Goal: Check status: Check status

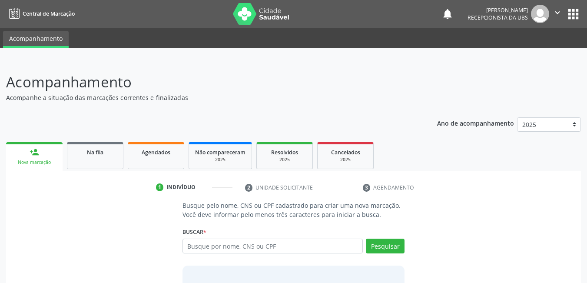
click at [283, 242] on input "text" at bounding box center [272, 245] width 181 height 15
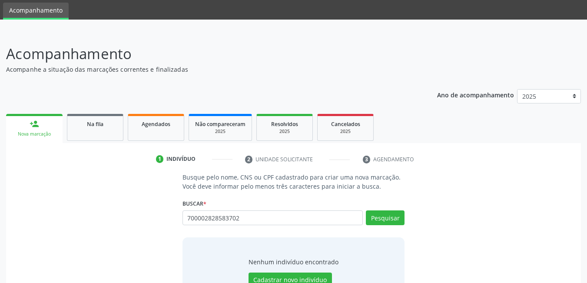
scroll to position [43, 0]
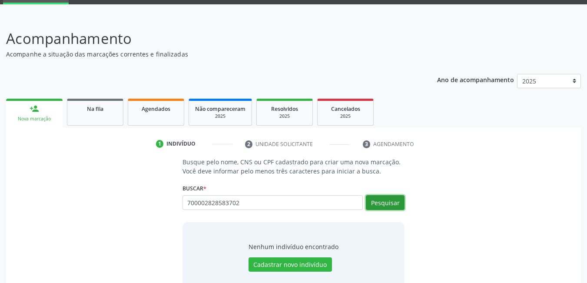
click at [385, 195] on button "Pesquisar" at bounding box center [385, 202] width 39 height 15
click at [381, 206] on button "Pesquisar" at bounding box center [385, 202] width 39 height 15
click at [384, 200] on button "Pesquisar" at bounding box center [385, 202] width 39 height 15
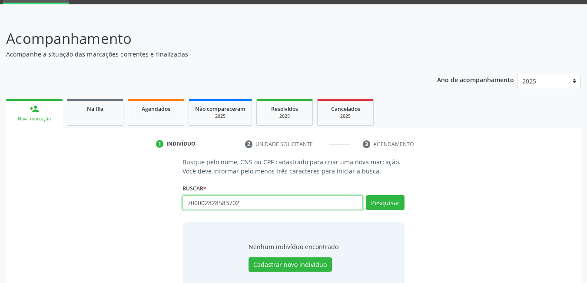
click at [302, 201] on input "700002828583702" at bounding box center [272, 202] width 181 height 15
click at [310, 204] on input "700002828583702" at bounding box center [272, 202] width 181 height 15
type input "7"
type input "700002828583702"
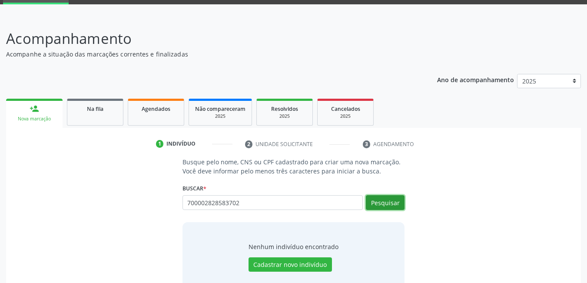
click at [388, 201] on button "Pesquisar" at bounding box center [385, 202] width 39 height 15
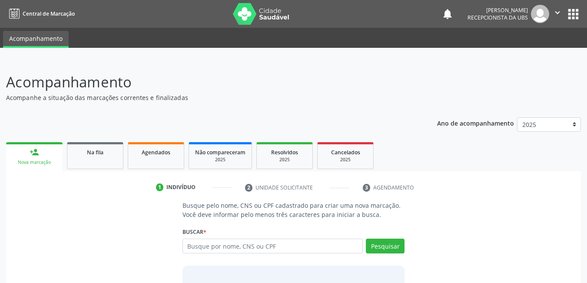
scroll to position [64, 0]
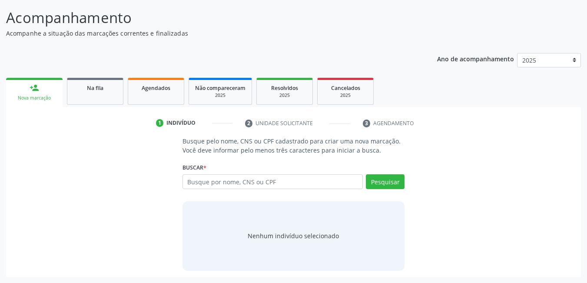
click at [317, 180] on input "text" at bounding box center [272, 181] width 181 height 15
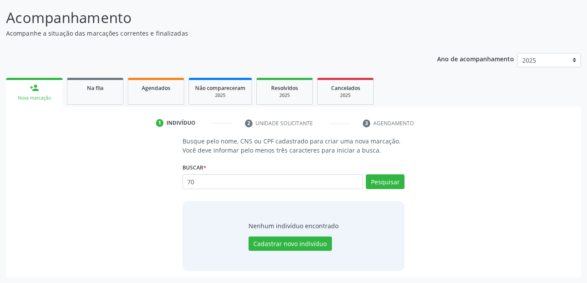
type input "7"
type input "l"
click at [389, 181] on button "Pesquisar" at bounding box center [385, 181] width 39 height 15
click at [382, 182] on button "Pesquisar" at bounding box center [385, 181] width 39 height 15
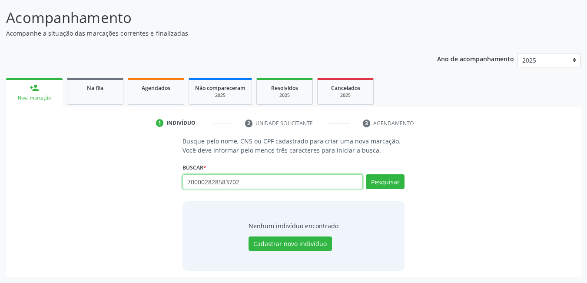
click at [272, 184] on input "700002828583702" at bounding box center [272, 181] width 181 height 15
click at [267, 182] on input "700002828583702" at bounding box center [272, 181] width 181 height 15
click at [269, 180] on input "700002828583702" at bounding box center [272, 181] width 181 height 15
click at [270, 180] on input "700002828583702" at bounding box center [272, 181] width 181 height 15
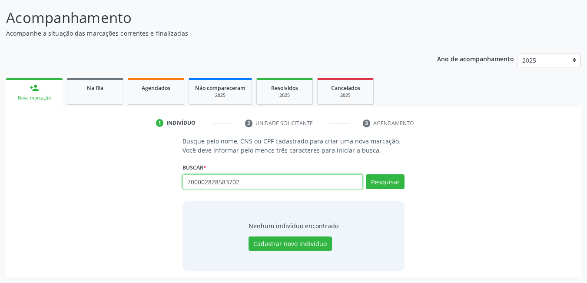
click at [270, 180] on input "700002828583702" at bounding box center [272, 181] width 181 height 15
click at [93, 201] on div "Busque pelo nome, CNS ou CPF cadastrado para criar uma nova marcação. Você deve…" at bounding box center [293, 203] width 562 height 134
click at [339, 183] on input "700002828583702" at bounding box center [272, 181] width 181 height 15
type input "7"
type input "l"
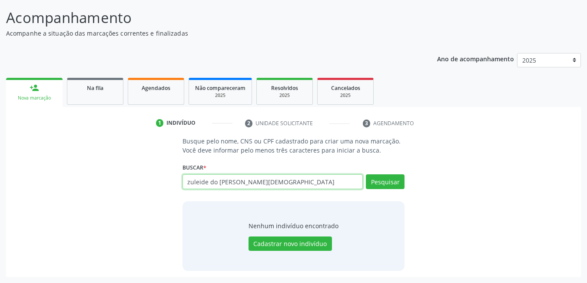
type input "zuleide do nascimento santos"
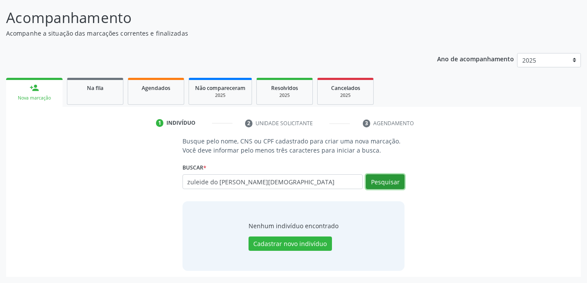
click at [390, 175] on button "Pesquisar" at bounding box center [385, 181] width 39 height 15
click at [392, 184] on button "Pesquisar" at bounding box center [385, 181] width 39 height 15
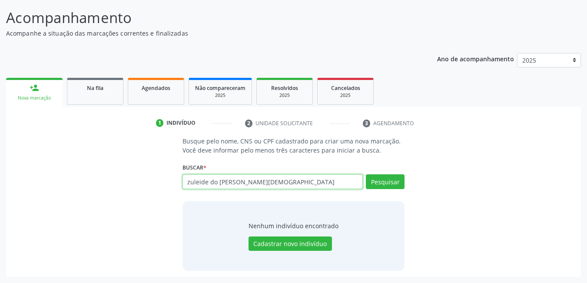
click at [319, 184] on input "zuleide do nascimento santos" at bounding box center [272, 181] width 181 height 15
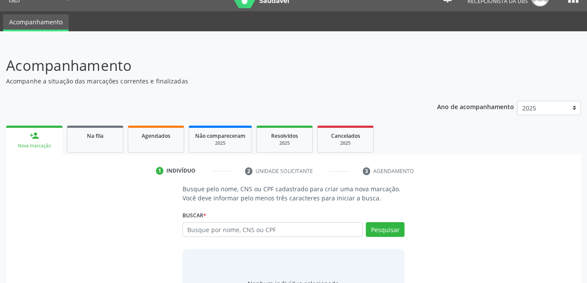
scroll to position [43, 0]
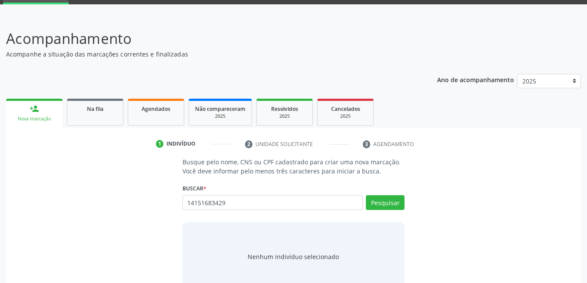
type input "14151683429"
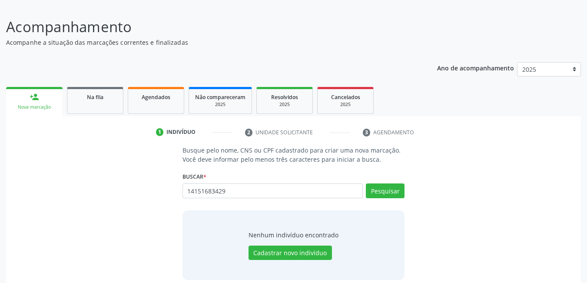
scroll to position [64, 0]
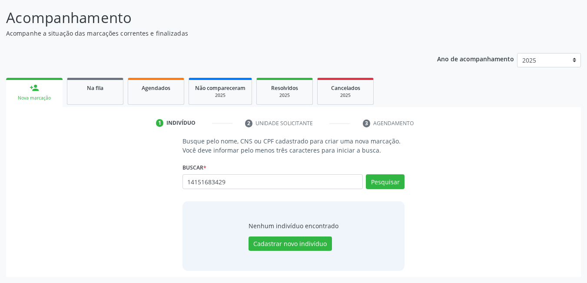
click at [280, 183] on input "14151683429" at bounding box center [272, 181] width 181 height 15
click at [96, 94] on link "Na fila" at bounding box center [95, 91] width 56 height 27
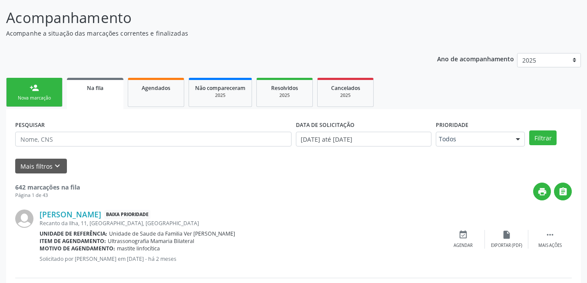
click at [55, 92] on link "person_add Nova marcação" at bounding box center [34, 92] width 56 height 29
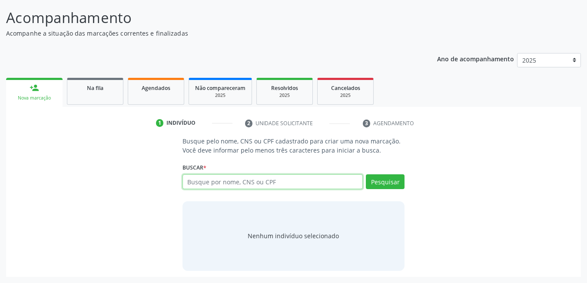
click at [230, 182] on input "text" at bounding box center [272, 181] width 181 height 15
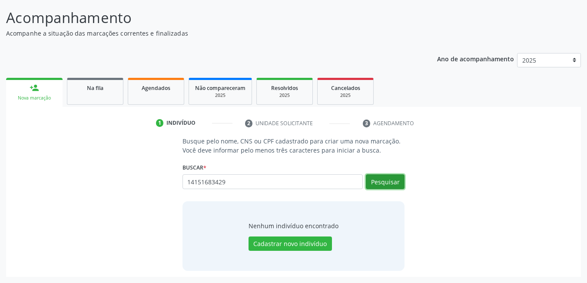
click at [387, 176] on button "Pesquisar" at bounding box center [385, 181] width 39 height 15
click at [390, 183] on button "Pesquisar" at bounding box center [385, 181] width 39 height 15
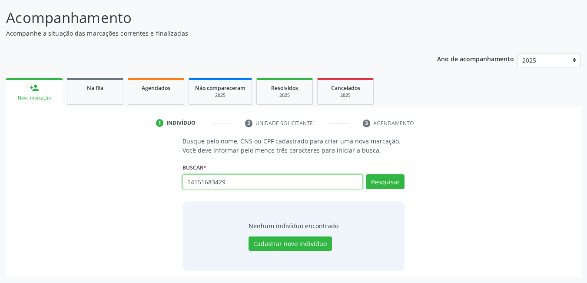
click at [234, 182] on input "14151683429" at bounding box center [272, 181] width 181 height 15
click at [298, 182] on input "14151683429" at bounding box center [272, 181] width 181 height 15
click at [138, 162] on div "Busque pelo nome, CNS ou CPF cadastrado para criar uma nova marcação. Você deve…" at bounding box center [293, 203] width 562 height 134
click at [310, 185] on input "14151683429" at bounding box center [272, 181] width 181 height 15
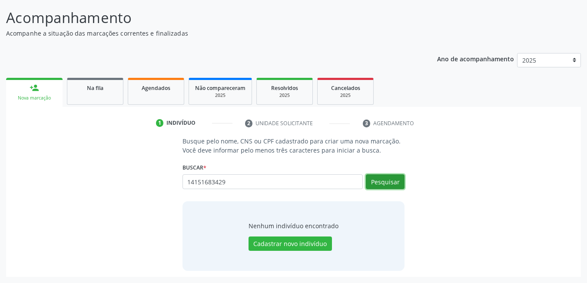
click at [378, 183] on button "Pesquisar" at bounding box center [385, 181] width 39 height 15
click at [389, 183] on button "Pesquisar" at bounding box center [385, 181] width 39 height 15
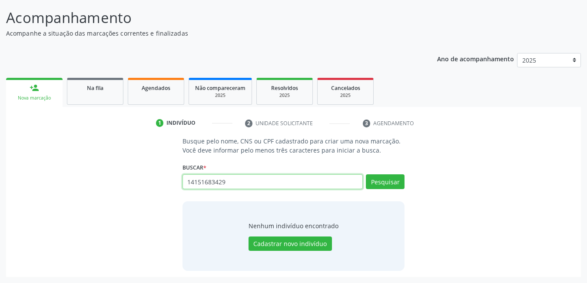
click at [304, 183] on input "14151683429" at bounding box center [272, 181] width 181 height 15
type input "1"
drag, startPoint x: 84, startPoint y: 97, endPoint x: 136, endPoint y: 92, distance: 52.8
click at [85, 97] on link "Na fila" at bounding box center [95, 91] width 56 height 27
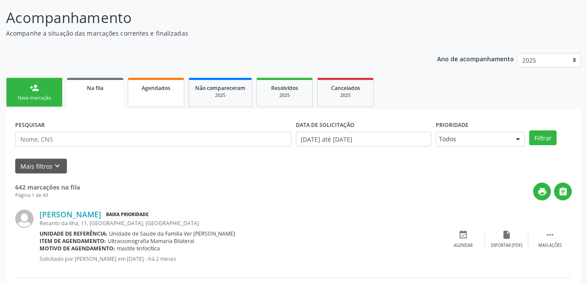
click at [150, 99] on link "Agendados" at bounding box center [156, 92] width 56 height 29
select select "9"
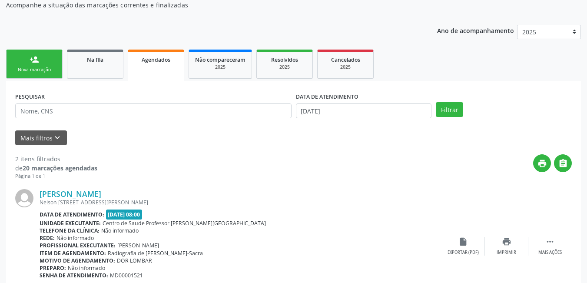
scroll to position [108, 0]
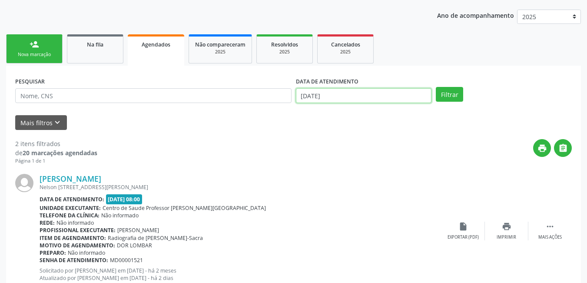
click at [336, 94] on input "[DATE]" at bounding box center [364, 95] width 136 height 15
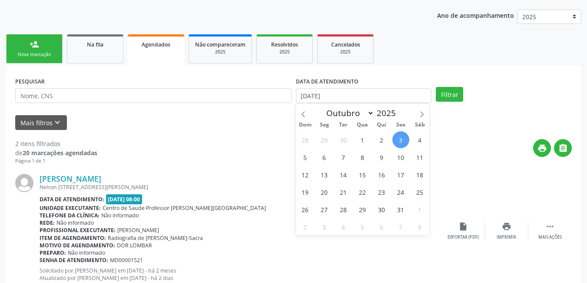
click at [397, 138] on span "3" at bounding box center [400, 139] width 17 height 17
type input "[DATE]"
click at [422, 113] on icon at bounding box center [421, 114] width 3 height 6
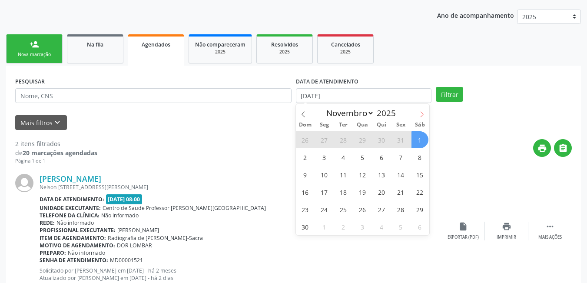
click at [424, 114] on icon at bounding box center [422, 114] width 6 height 6
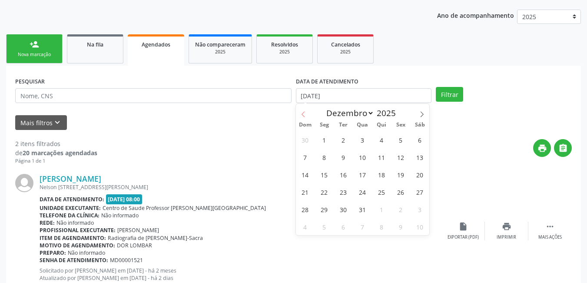
click at [302, 110] on span at bounding box center [303, 111] width 15 height 15
select select "10"
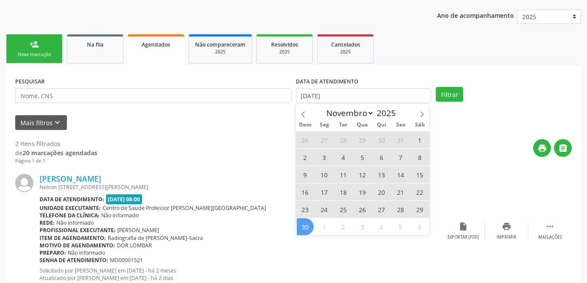
click at [307, 225] on span "30" at bounding box center [305, 226] width 17 height 17
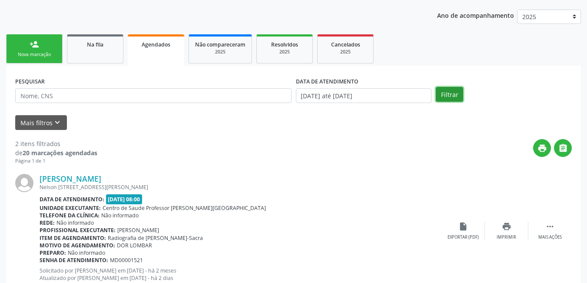
click at [442, 96] on button "Filtrar" at bounding box center [448, 94] width 27 height 15
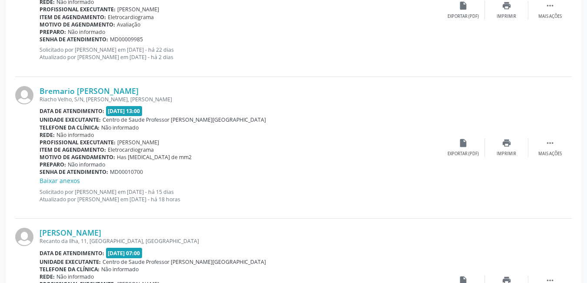
scroll to position [992, 0]
click at [458, 145] on icon "insert_drive_file" at bounding box center [463, 142] width 10 height 10
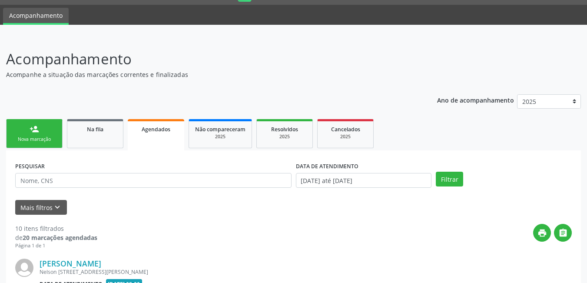
scroll to position [87, 0]
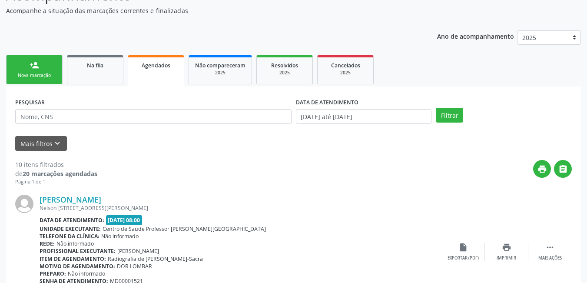
drag, startPoint x: 51, startPoint y: 72, endPoint x: 42, endPoint y: 76, distance: 9.9
click at [53, 72] on link "person_add Nova marcação" at bounding box center [34, 69] width 56 height 29
click at [42, 76] on ul "person_add Nova marcação Na fila Agendados Não compareceram 2025 Resolvidos 202…" at bounding box center [293, 69] width 574 height 33
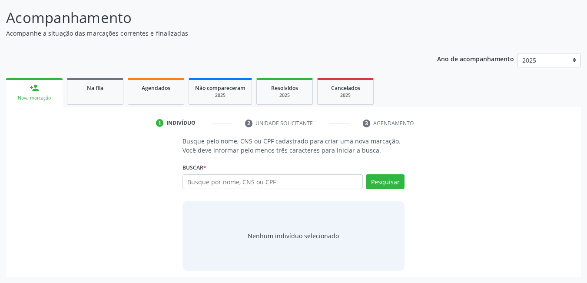
scroll to position [64, 0]
click at [234, 187] on input "text" at bounding box center [272, 181] width 181 height 15
type input "4"
type input "14151683429"
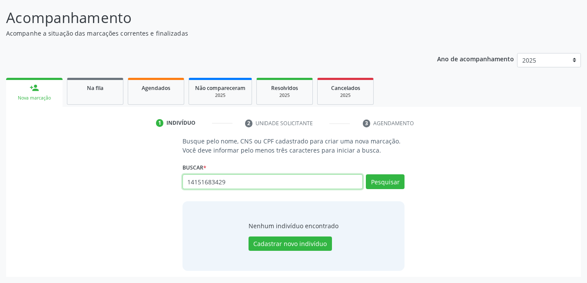
click at [277, 178] on input "14151683429" at bounding box center [272, 181] width 181 height 15
drag, startPoint x: 227, startPoint y: 181, endPoint x: 160, endPoint y: 175, distance: 66.7
click at [153, 175] on div "Busque pelo nome, CNS ou CPF cadastrado para criar uma nova marcação. Você deve…" at bounding box center [293, 203] width 562 height 134
type input "14151683429"
click at [297, 188] on input "14151683429" at bounding box center [272, 181] width 181 height 15
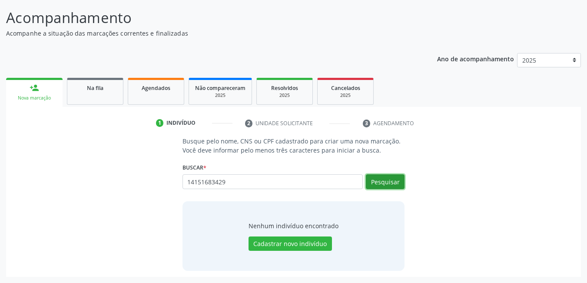
click at [389, 185] on button "Pesquisar" at bounding box center [385, 181] width 39 height 15
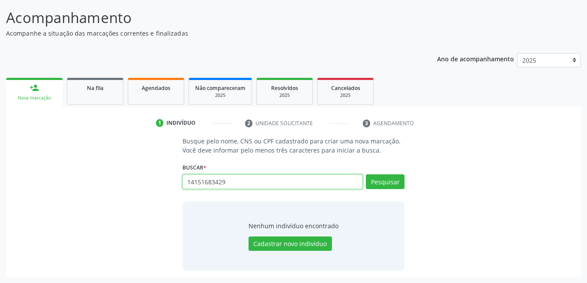
click at [301, 181] on input "14151683429" at bounding box center [272, 181] width 181 height 15
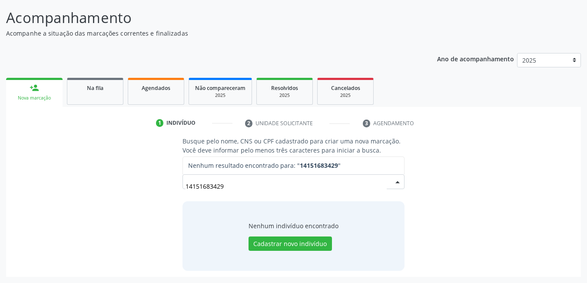
click at [262, 180] on input "14151683429" at bounding box center [285, 185] width 201 height 17
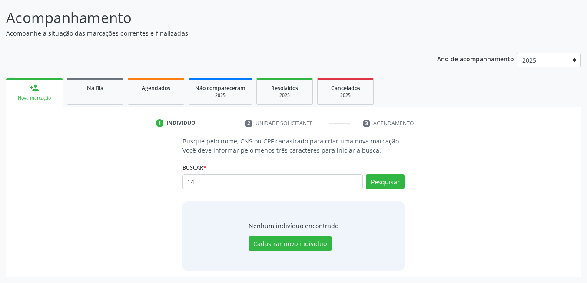
type input "1"
click at [273, 187] on input "text" at bounding box center [272, 181] width 181 height 15
type input "14151683429"
click at [392, 179] on button "Pesquisar" at bounding box center [385, 181] width 39 height 15
